Goal: Task Accomplishment & Management: Manage account settings

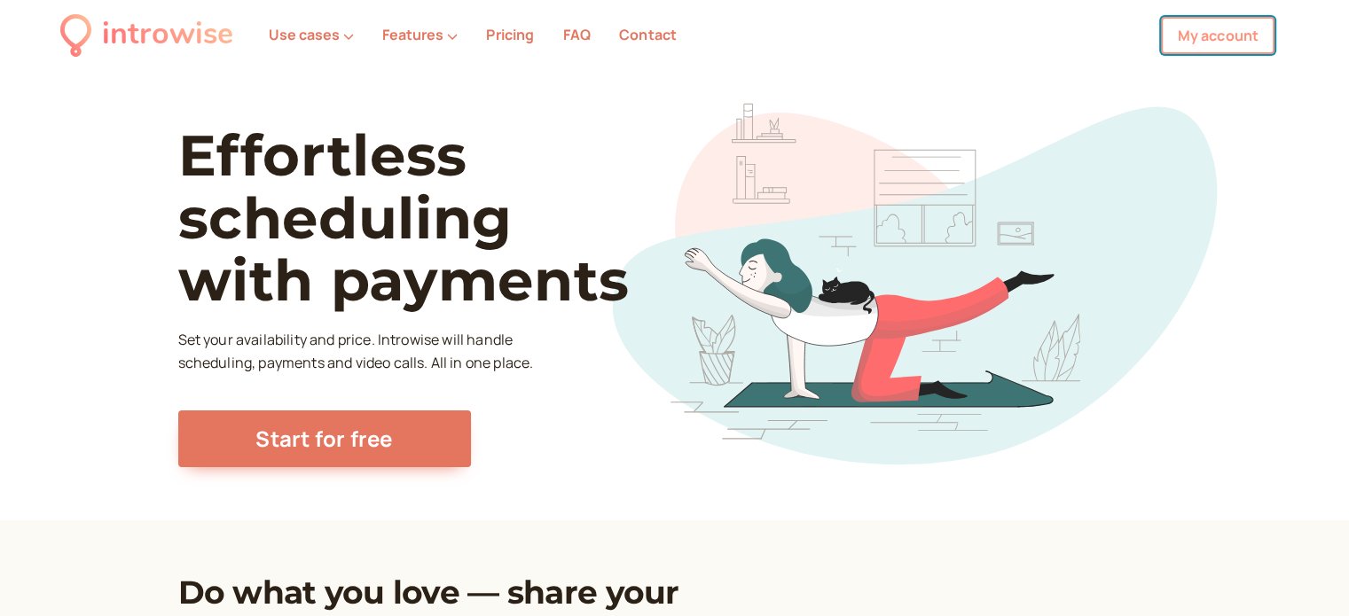
click at [1226, 39] on link "My account" at bounding box center [1218, 35] width 114 height 37
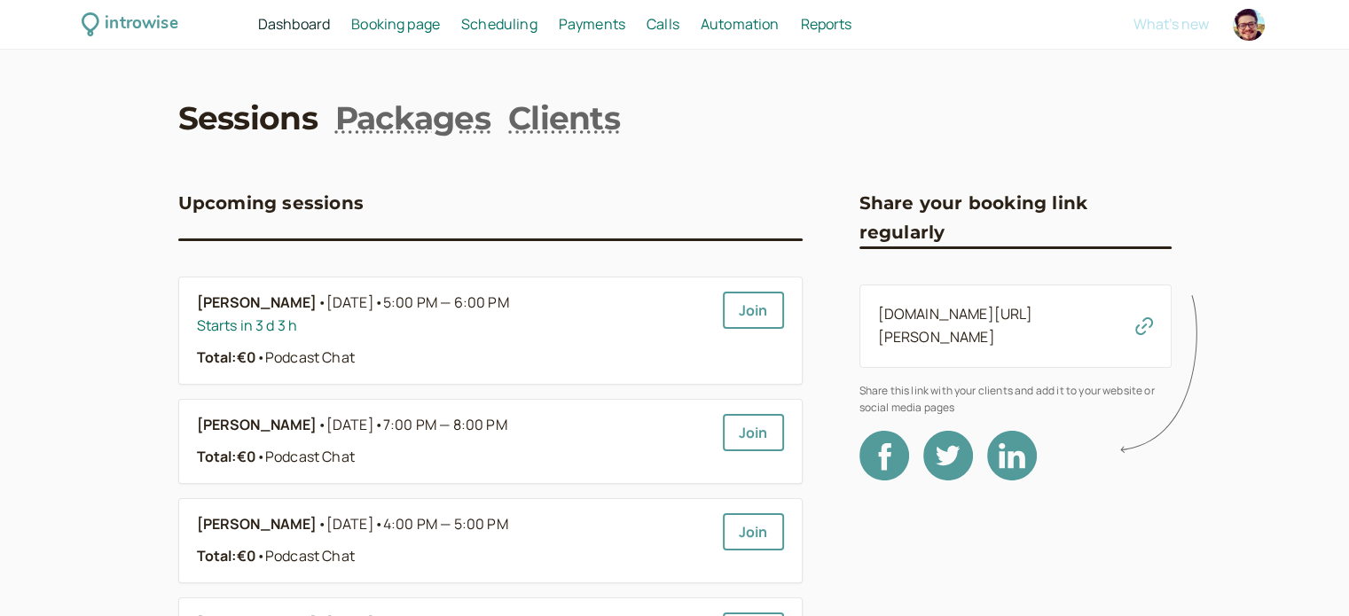
click at [504, 28] on span "Scheduling" at bounding box center [499, 24] width 76 height 20
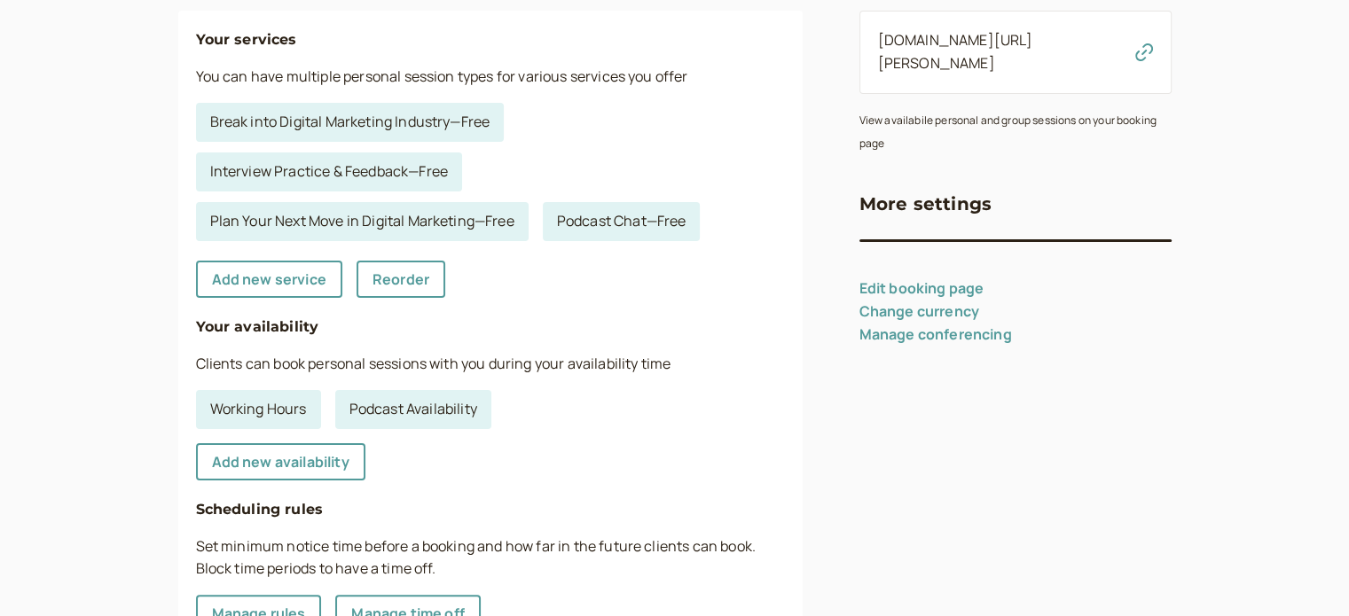
scroll to position [355, 0]
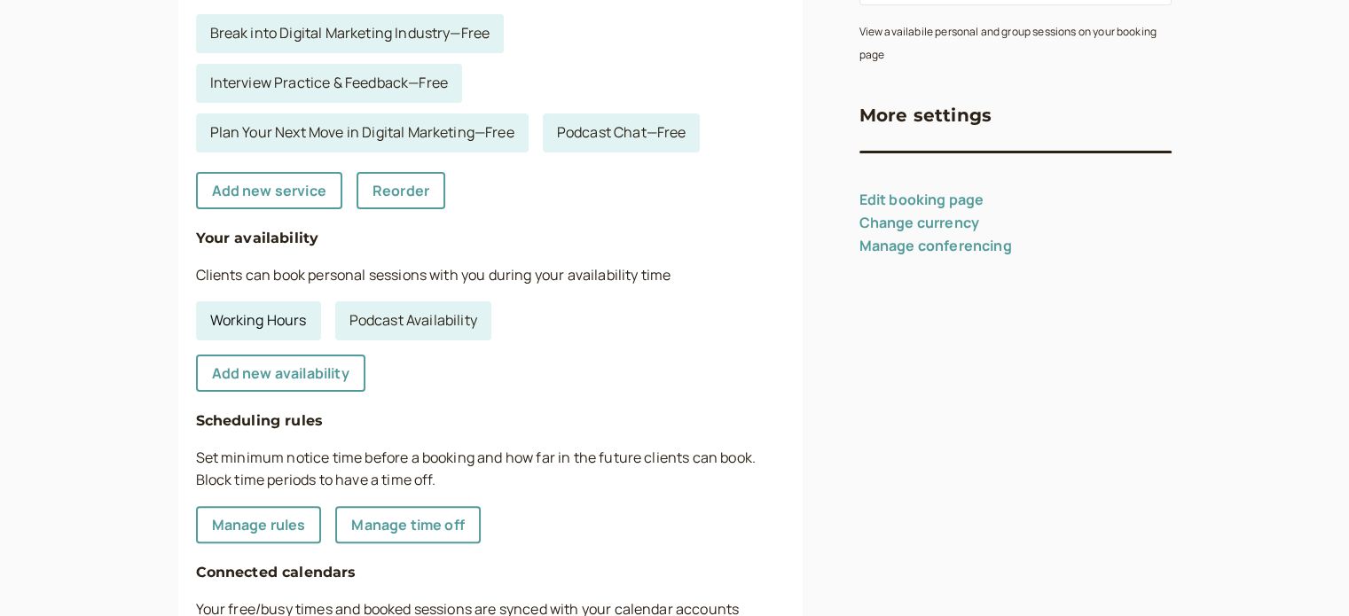
click at [282, 323] on link "Working Hours" at bounding box center [258, 321] width 125 height 39
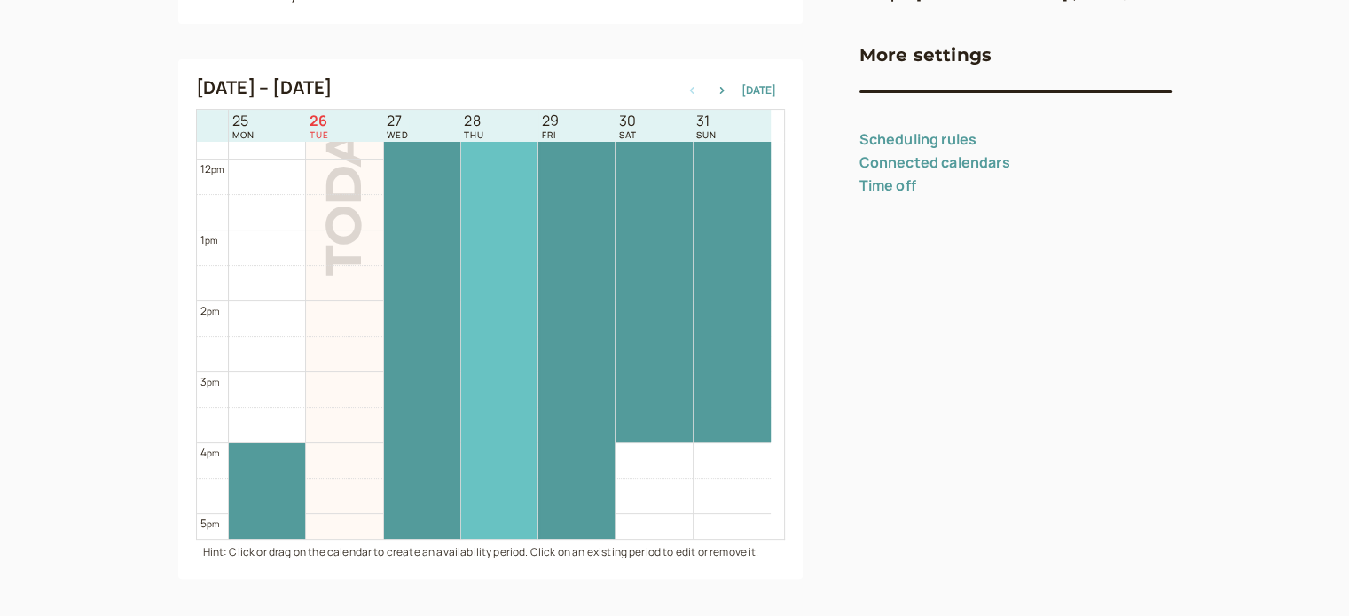
scroll to position [479, 0]
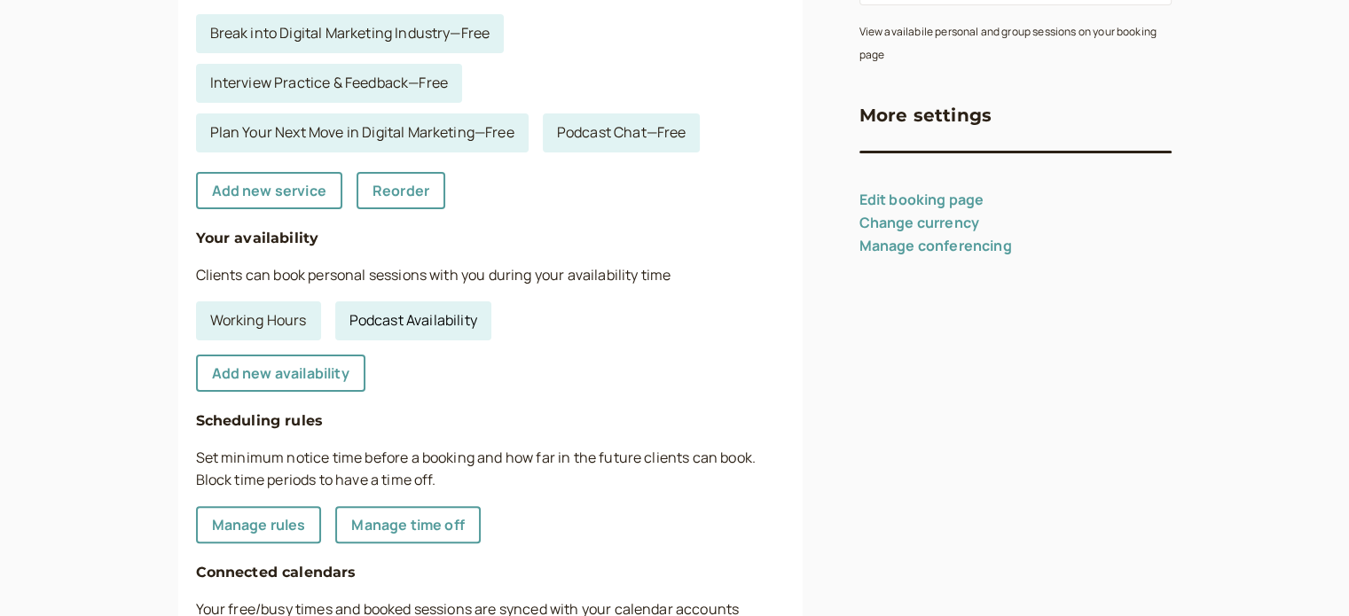
click at [417, 319] on link "Podcast Availability" at bounding box center [413, 321] width 156 height 39
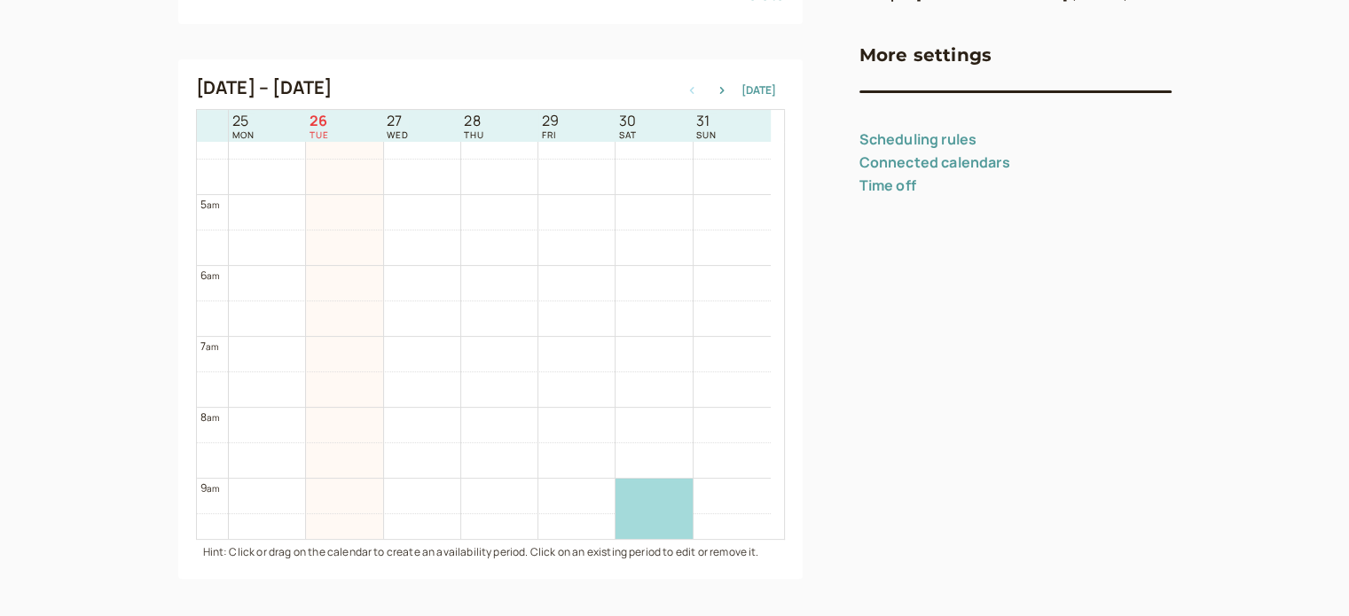
scroll to position [213, 0]
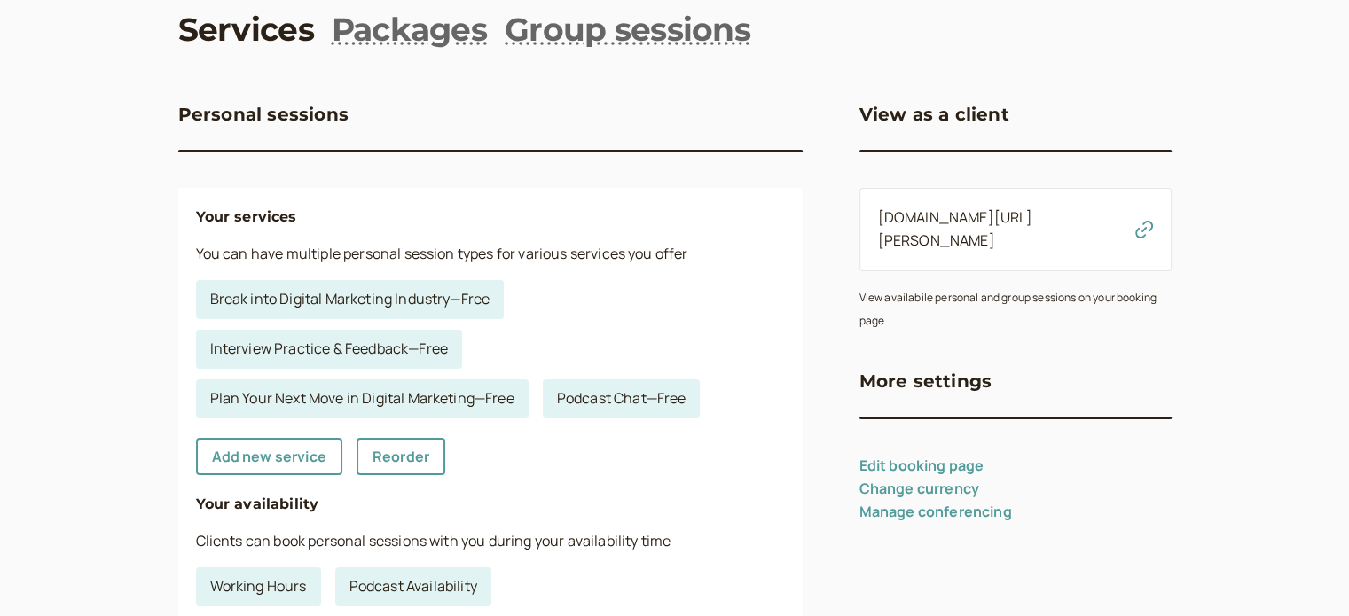
scroll to position [266, 0]
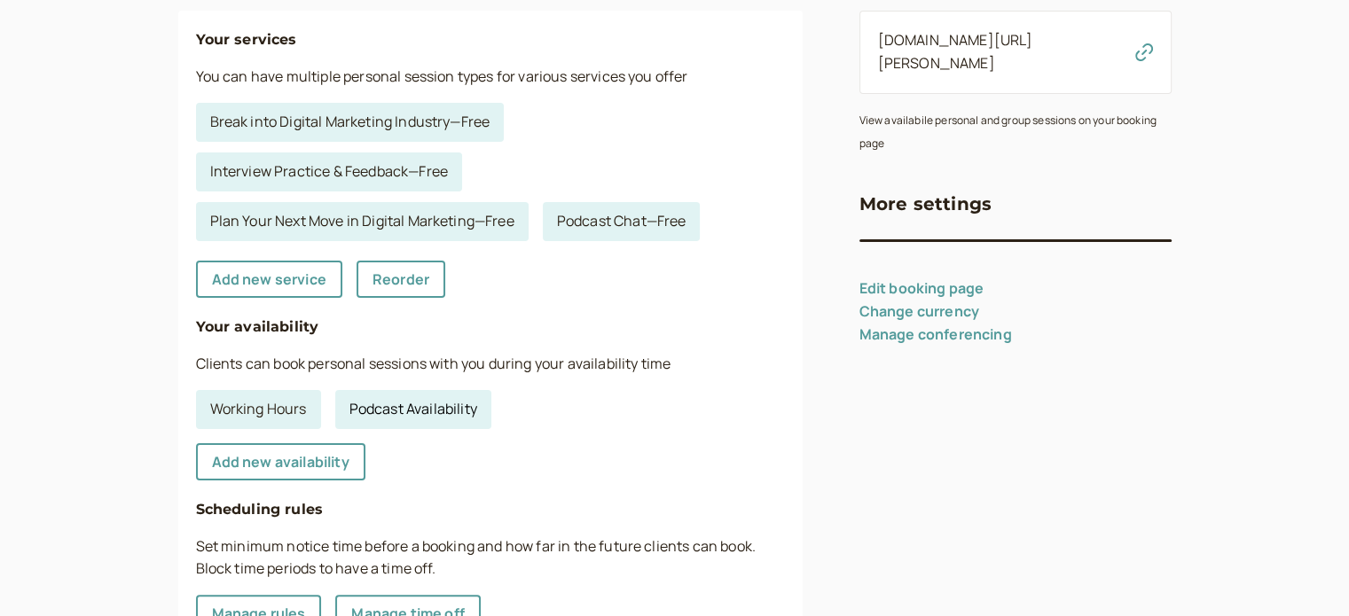
click at [438, 411] on link "Podcast Availability" at bounding box center [413, 409] width 156 height 39
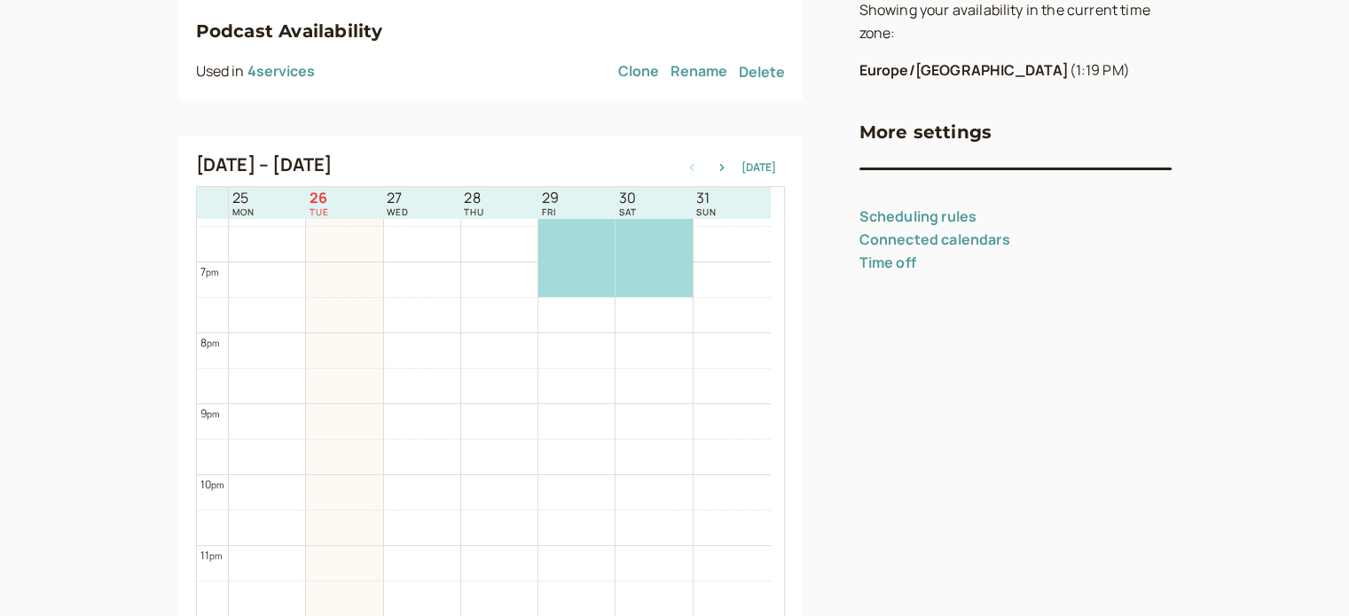
scroll to position [366, 0]
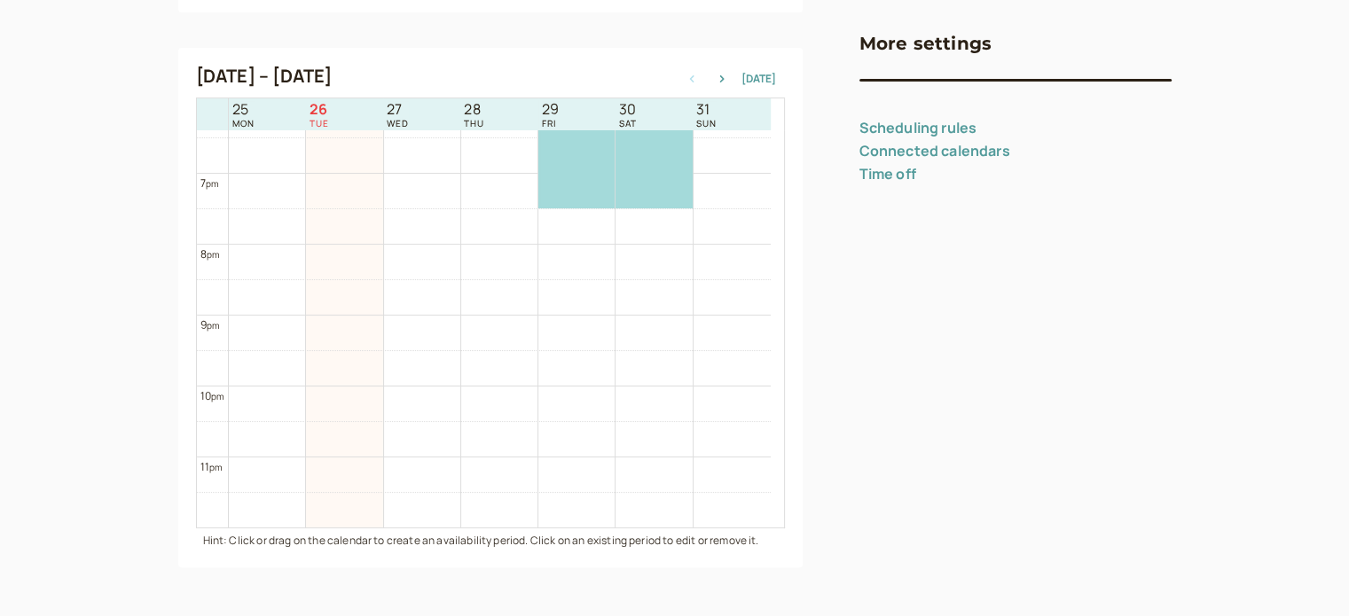
click at [944, 128] on link "Scheduling rules" at bounding box center [918, 128] width 118 height 20
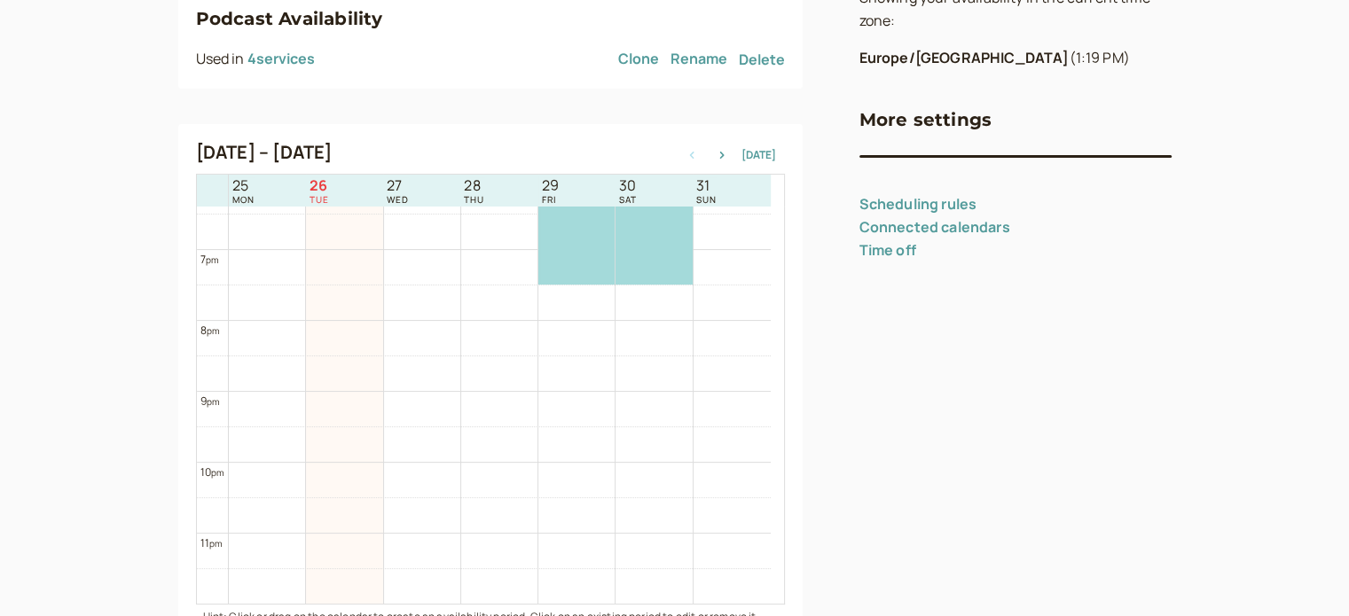
select select "30"
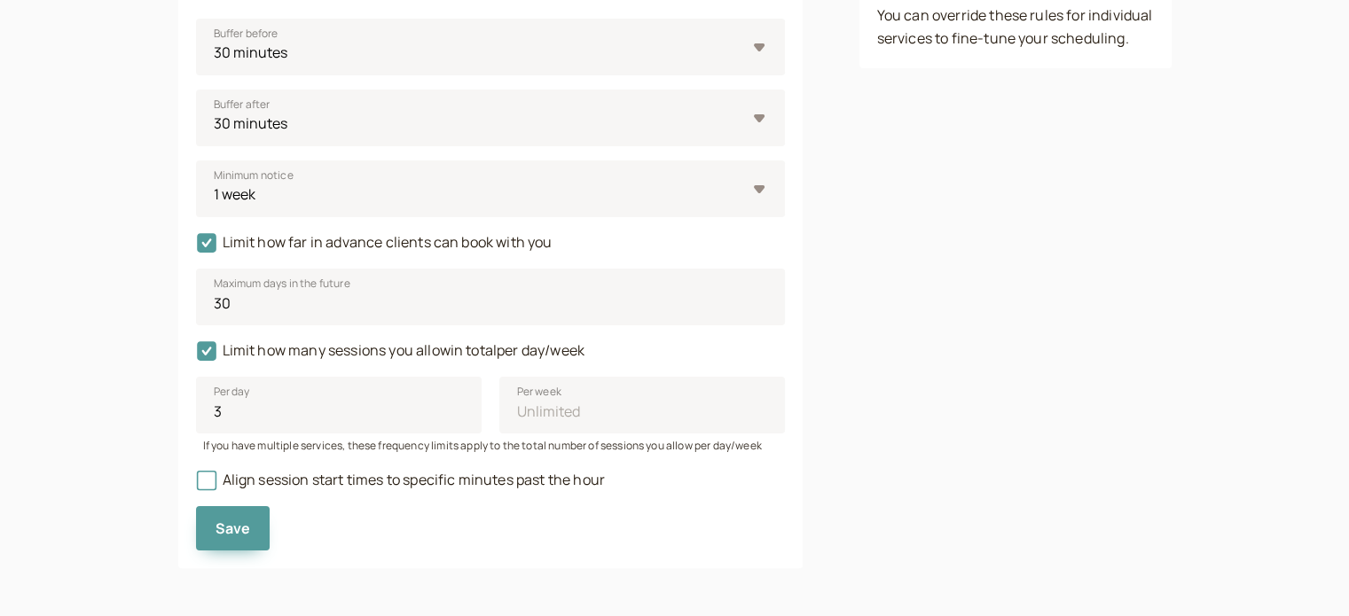
scroll to position [113, 0]
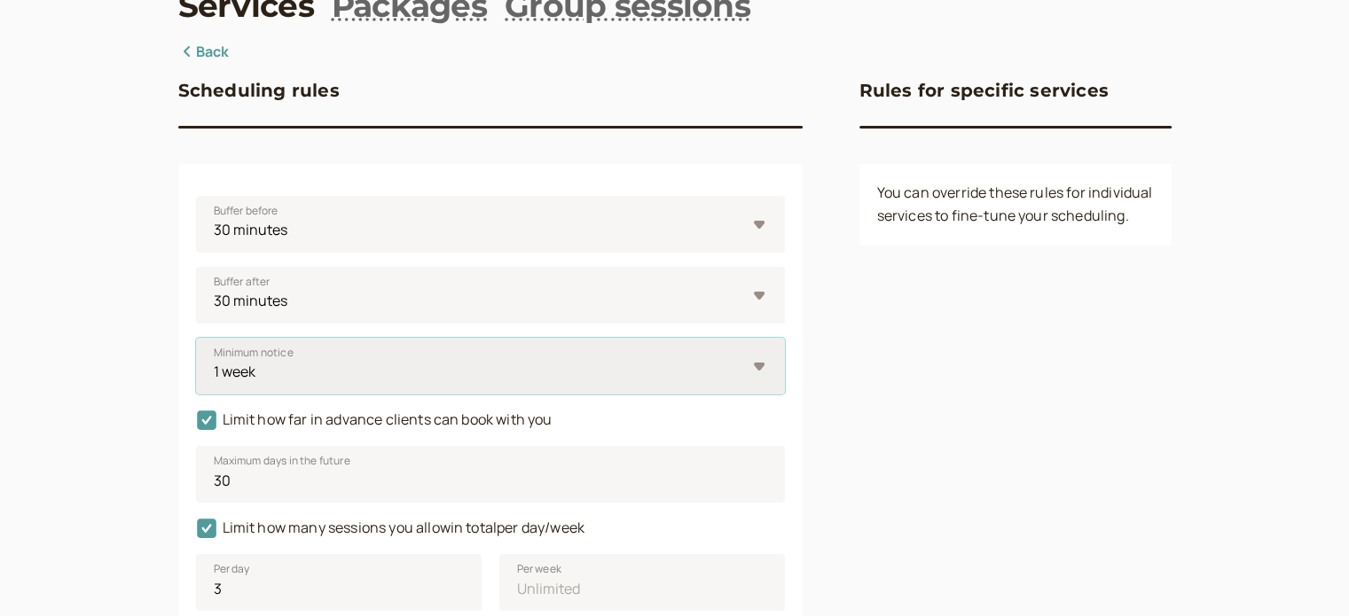
click at [314, 373] on select "0 minutes 5 minutes 10 minutes 15 minutes 30 minutes 45 minutes 1 hour 1.5 hour…" at bounding box center [490, 366] width 589 height 57
select select "2880"
click at [196, 338] on select "0 minutes 5 minutes 10 minutes 15 minutes 30 minutes 45 minutes 1 hour 1.5 hour…" at bounding box center [490, 366] width 589 height 57
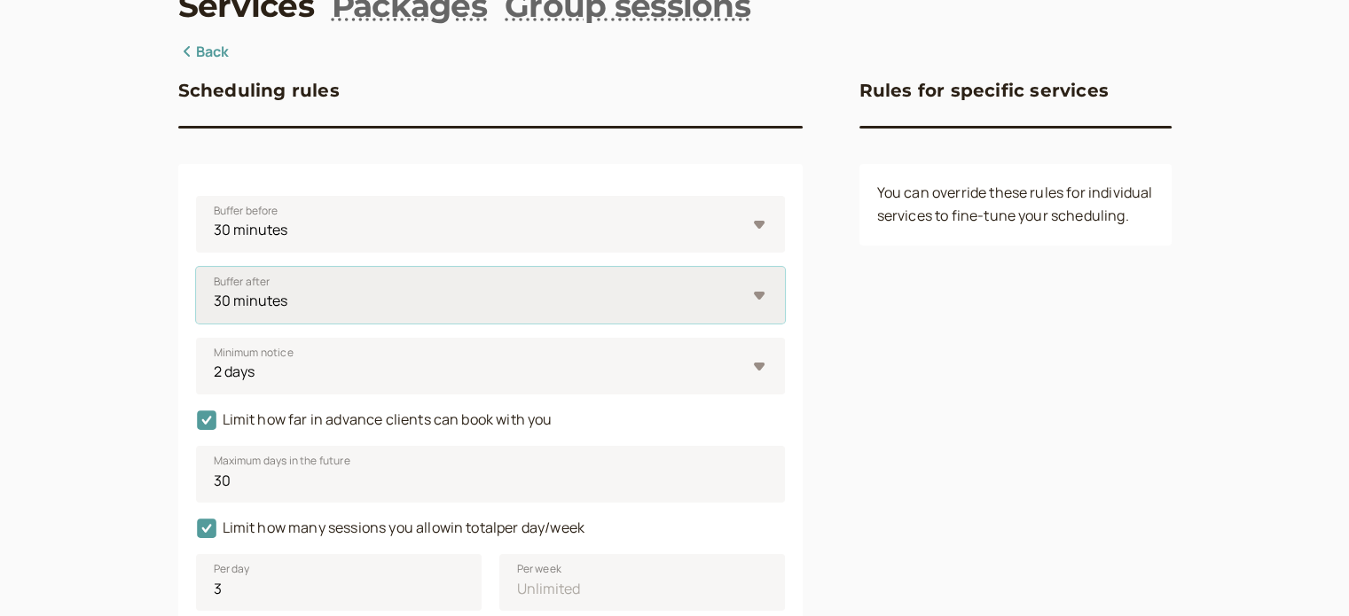
click at [322, 306] on select "0 minutes 5 minutes 10 minutes 15 minutes 30 minutes 45 minutes 1 hour 1.5 hour…" at bounding box center [490, 295] width 589 height 57
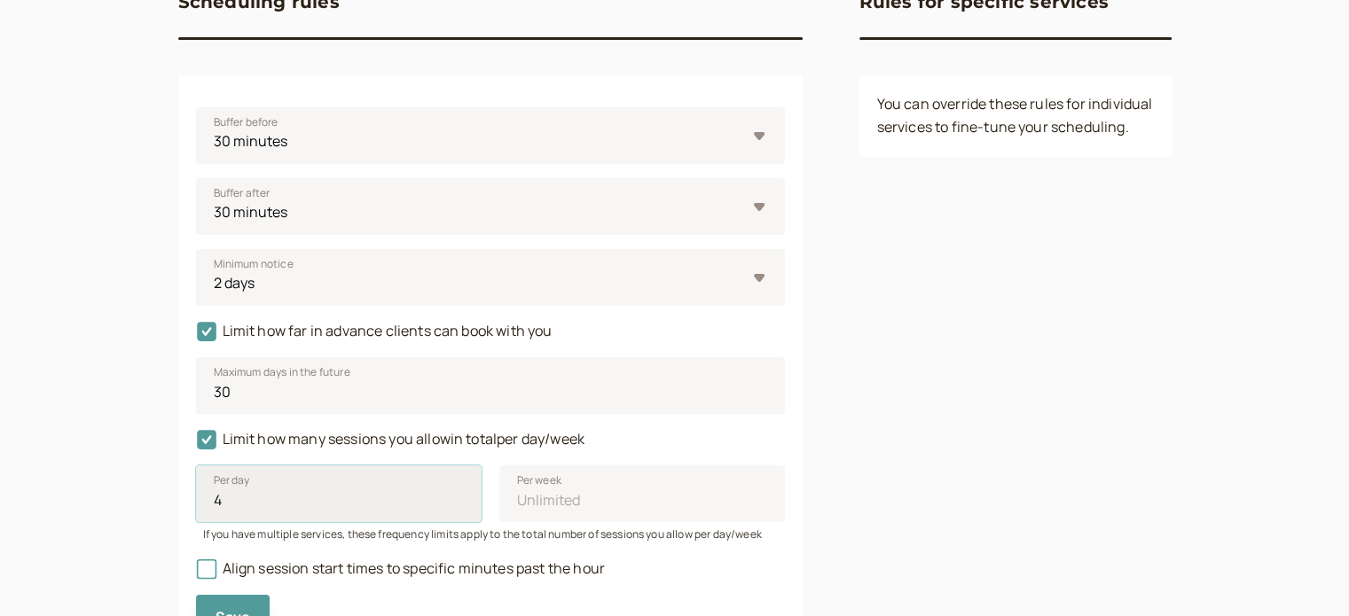
click at [458, 495] on input "4" at bounding box center [339, 494] width 286 height 57
click at [455, 505] on input "3" at bounding box center [339, 494] width 286 height 57
type input "2"
click at [455, 505] on input "2" at bounding box center [339, 494] width 286 height 57
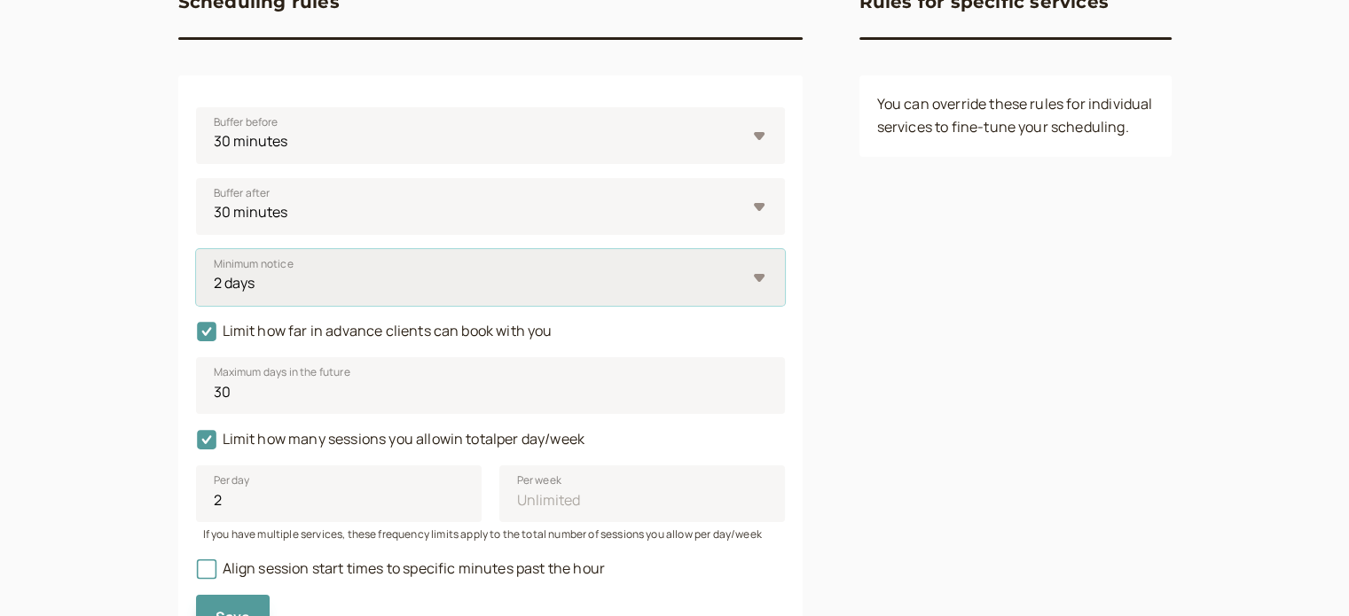
click at [477, 266] on select "0 minutes 5 minutes 10 minutes 15 minutes 30 minutes 45 minutes 1 hour 1.5 hour…" at bounding box center [490, 277] width 589 height 57
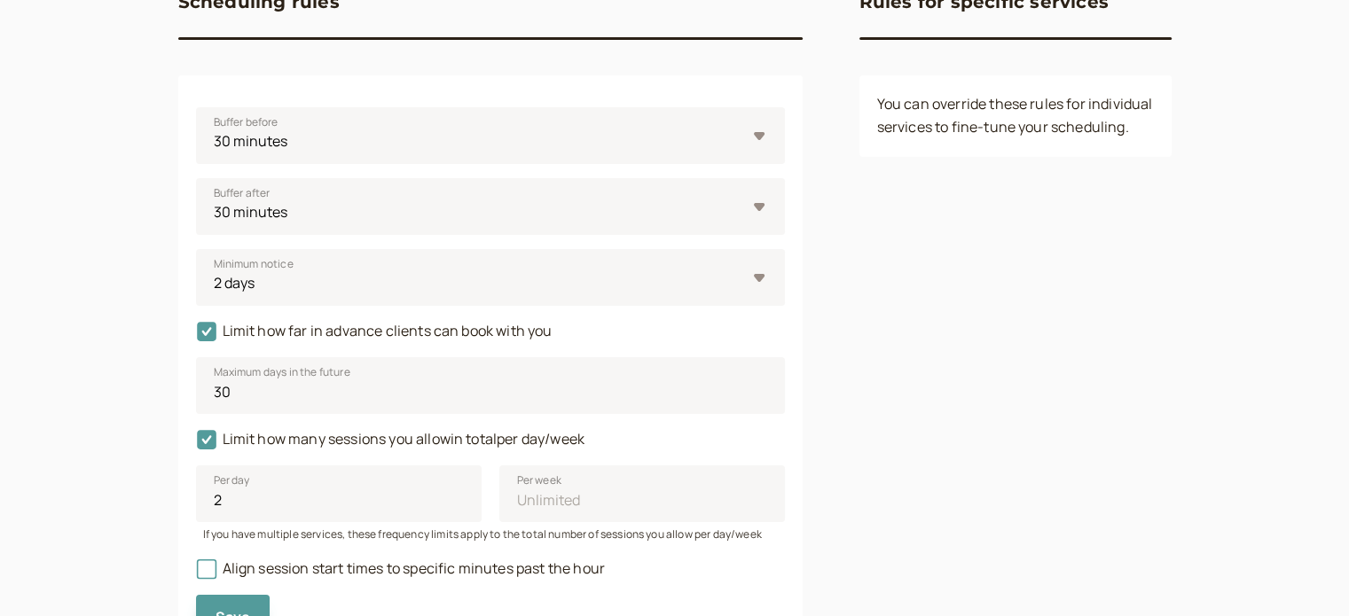
click at [976, 368] on div "Rules for specific services You can override these rules for individual service…" at bounding box center [1015, 304] width 312 height 704
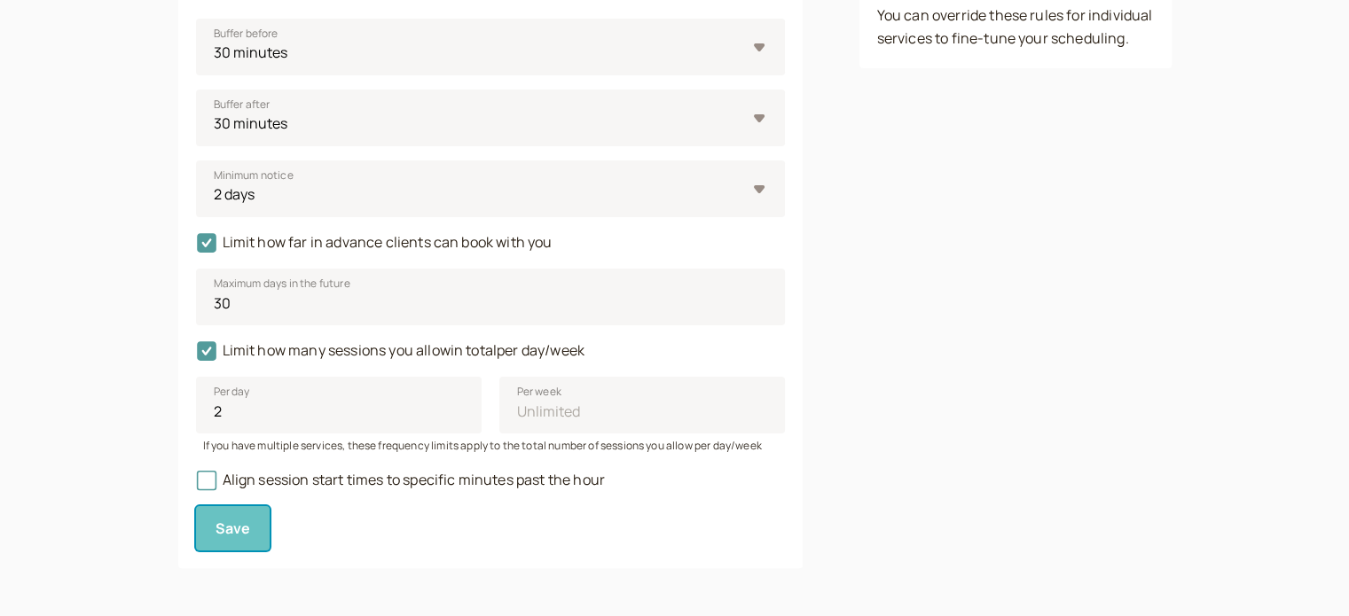
click at [244, 522] on span "Save" at bounding box center [233, 529] width 35 height 20
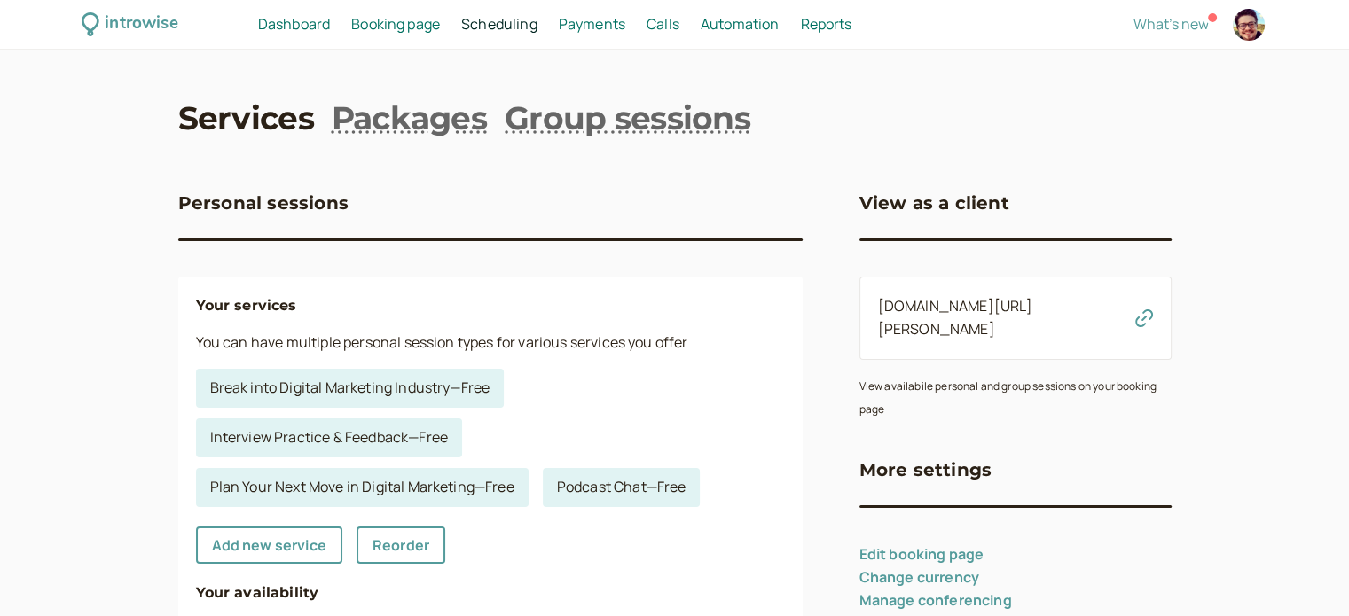
click at [1139, 314] on icon "button" at bounding box center [1144, 319] width 18 height 18
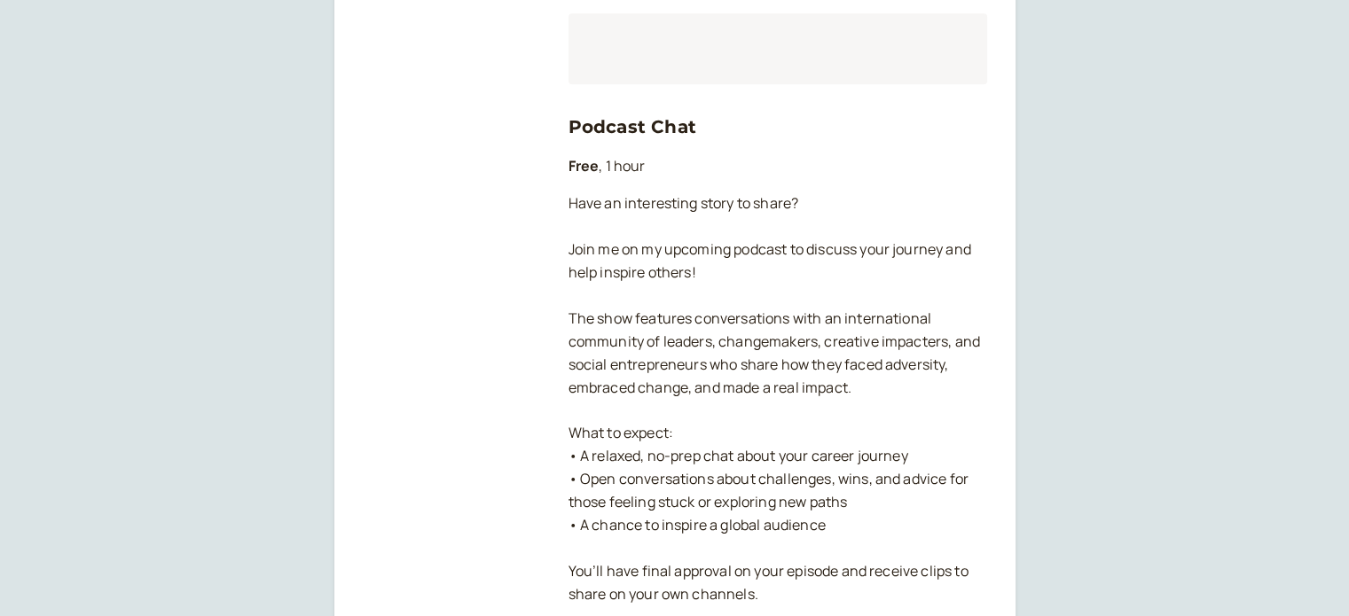
scroll to position [1597, 0]
